Goal: Register for event/course

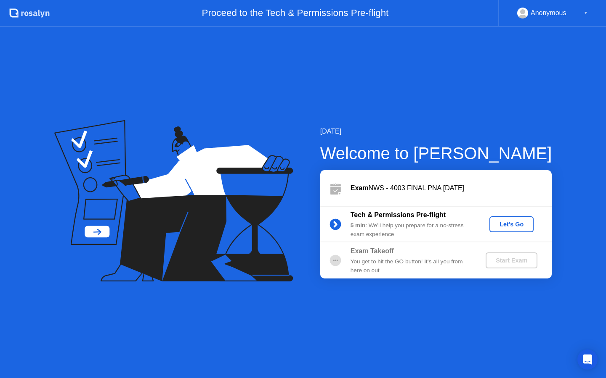
click at [522, 225] on div "Let's Go" at bounding box center [510, 224] width 37 height 7
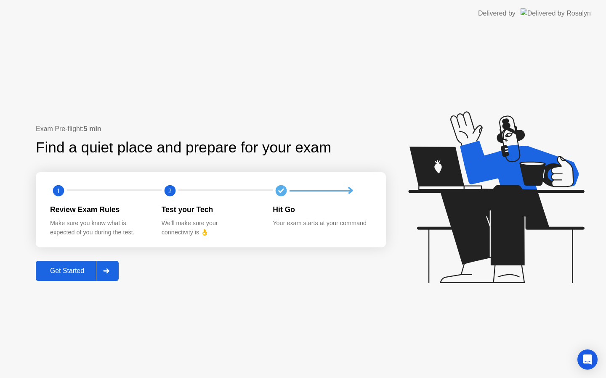
click at [79, 267] on div "Get Started" at bounding box center [67, 271] width 58 height 8
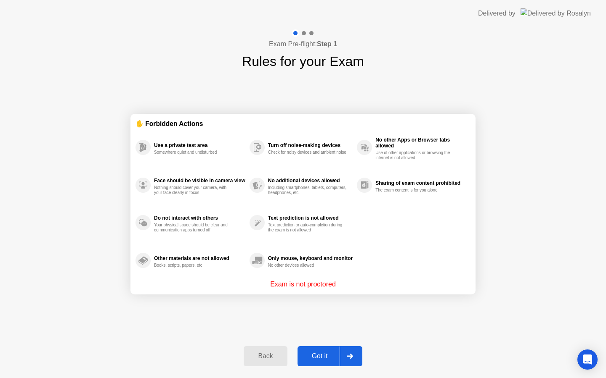
click at [327, 357] on div "Got it" at bounding box center [320, 357] width 40 height 8
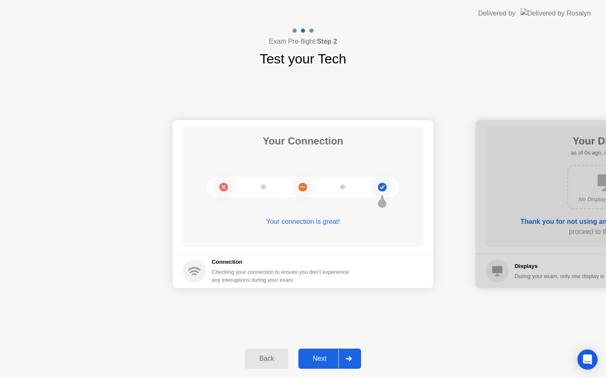
click at [327, 357] on div "Next" at bounding box center [319, 359] width 37 height 8
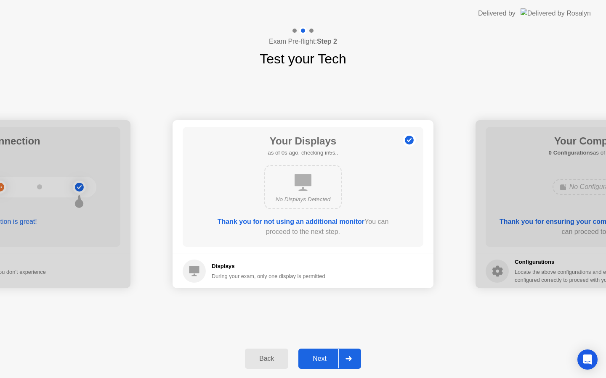
click at [327, 357] on div "Next" at bounding box center [319, 359] width 37 height 8
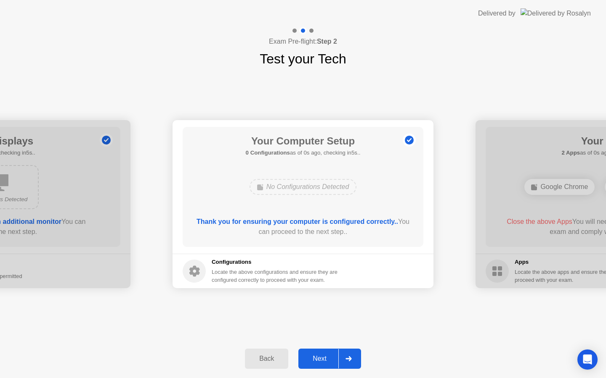
click at [327, 357] on div "Next" at bounding box center [319, 359] width 37 height 8
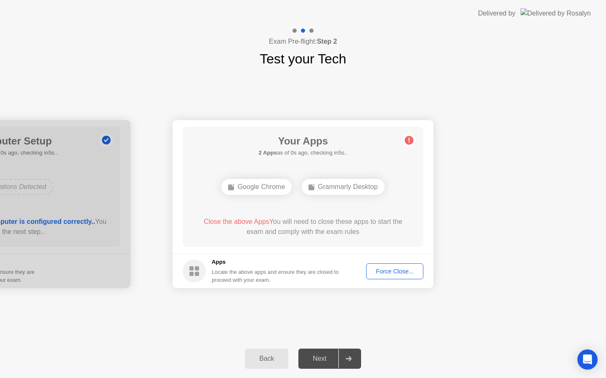
click at [327, 357] on div "Next" at bounding box center [319, 359] width 37 height 8
click at [386, 273] on div "Force Close..." at bounding box center [394, 271] width 51 height 7
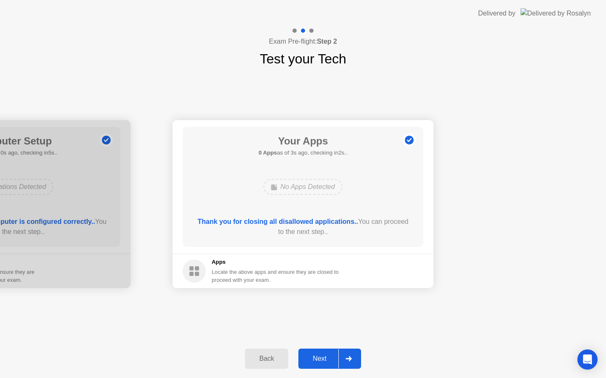
click at [327, 363] on div "Next" at bounding box center [319, 359] width 37 height 8
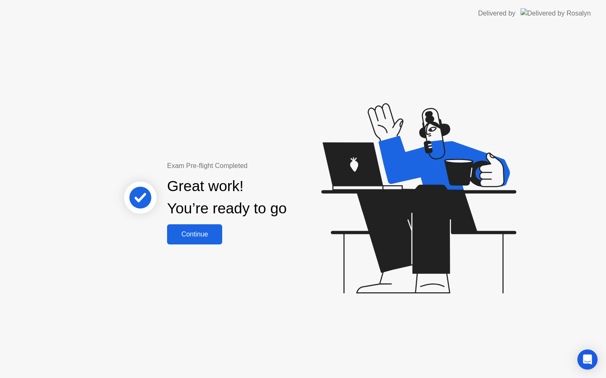
click at [193, 235] on div "Continue" at bounding box center [194, 235] width 50 height 8
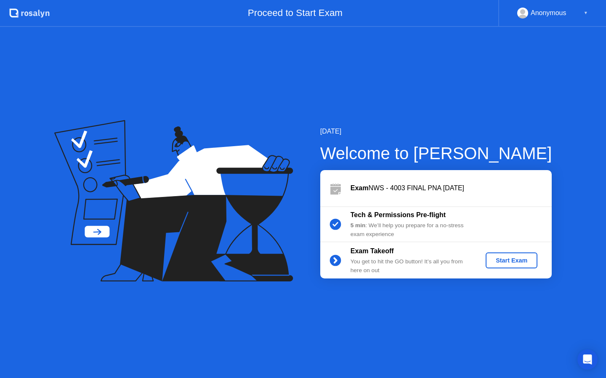
click at [508, 265] on button "Start Exam" at bounding box center [511, 261] width 52 height 16
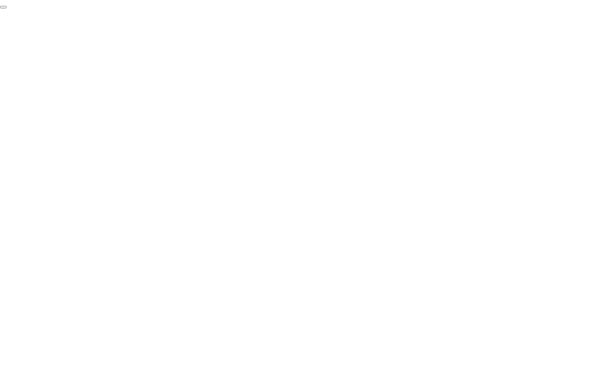
click div "End Proctoring Session"
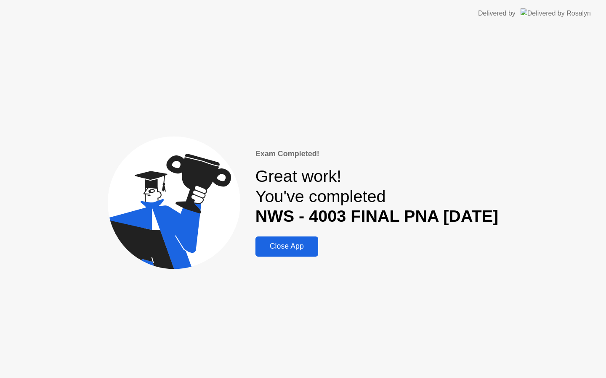
click at [293, 246] on div "Close App" at bounding box center [287, 246] width 58 height 9
